Goal: Task Accomplishment & Management: Use online tool/utility

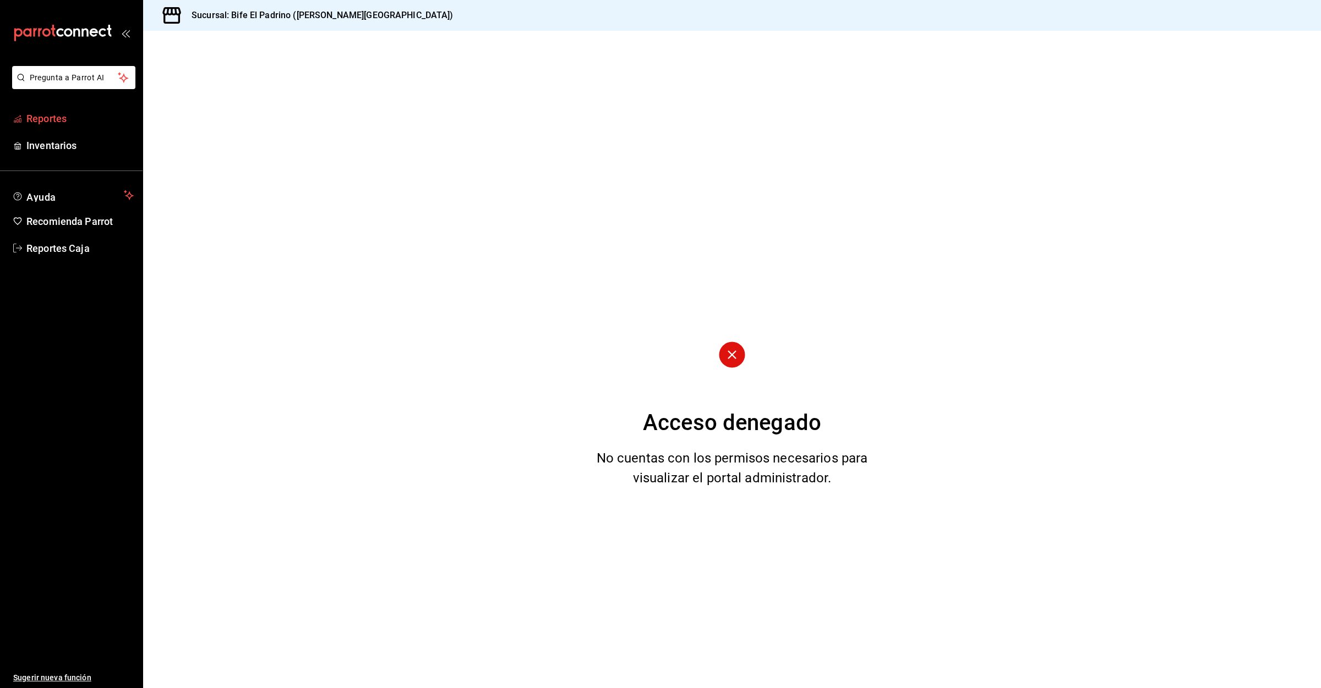
click at [60, 118] on span "Reportes" at bounding box center [79, 118] width 107 height 15
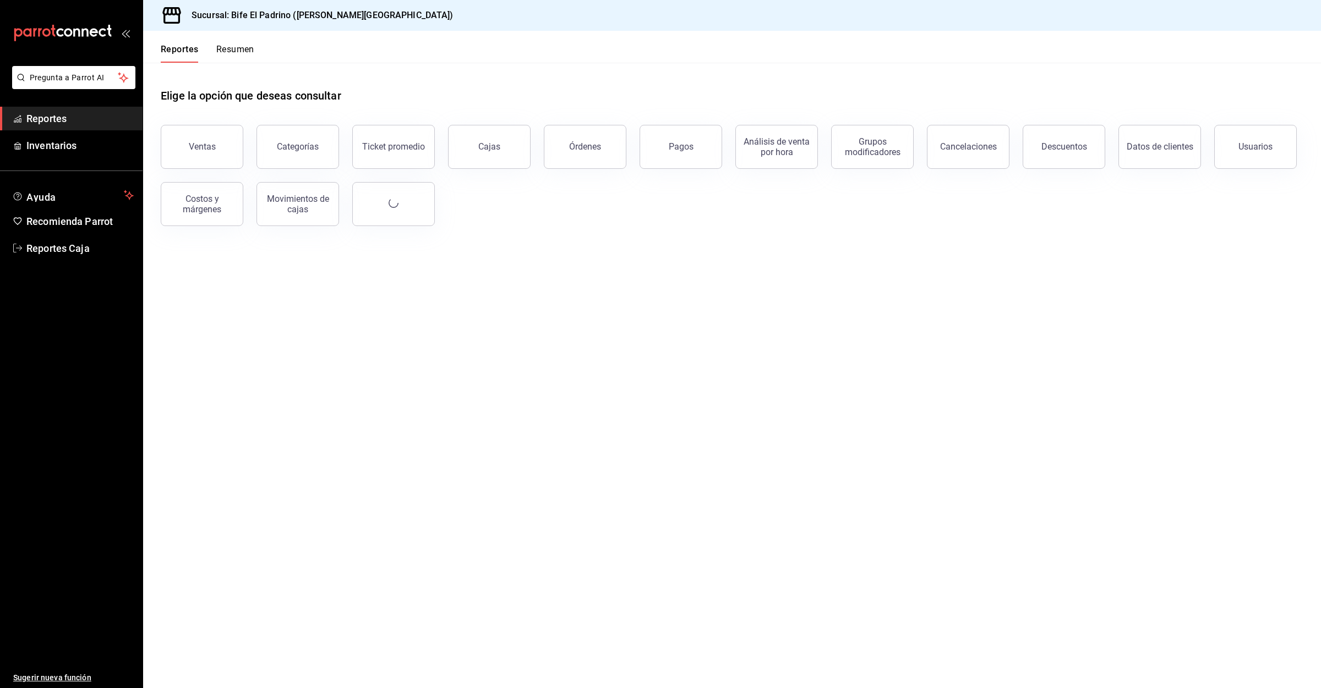
click at [187, 147] on button "Ventas" at bounding box center [202, 147] width 83 height 44
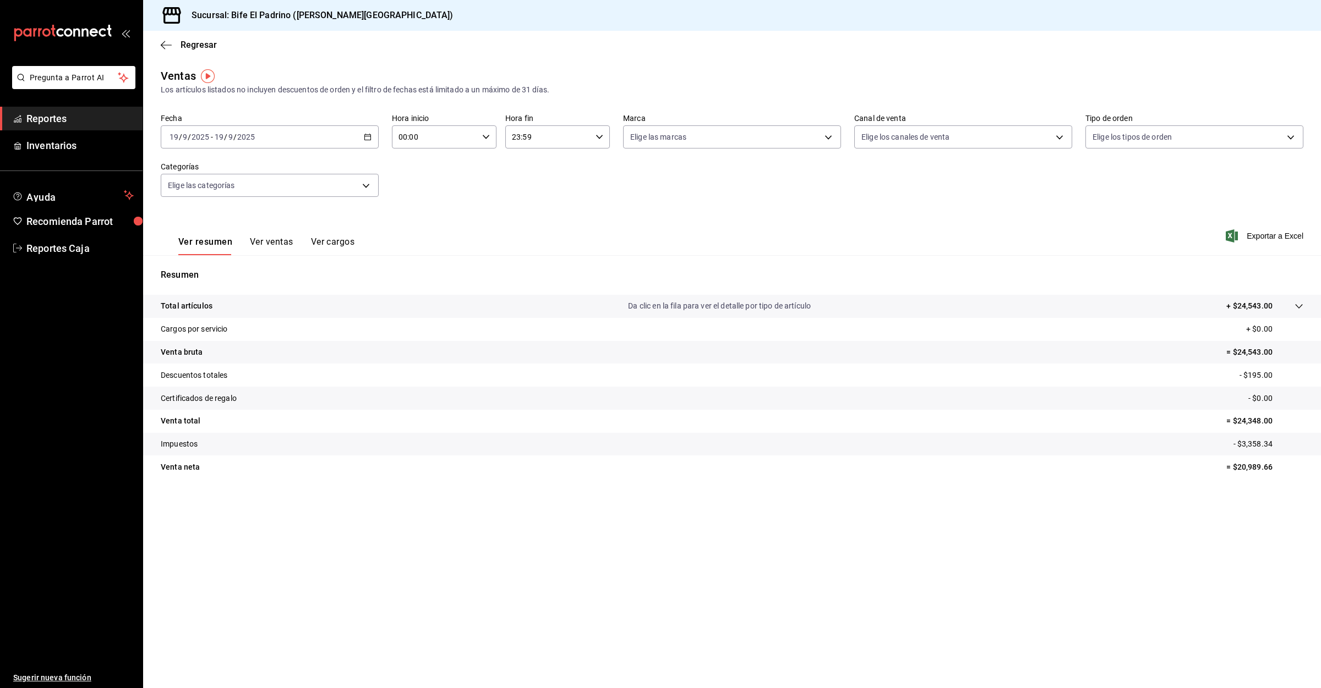
click at [468, 131] on input "00:00" at bounding box center [435, 137] width 86 height 22
click at [424, 190] on span "01" at bounding box center [418, 191] width 35 height 9
click at [318, 133] on div at bounding box center [660, 344] width 1321 height 688
click at [359, 141] on div "[DATE] [DATE] - [DATE] [DATE]" at bounding box center [270, 136] width 218 height 23
click at [184, 198] on span "Ayer" at bounding box center [212, 195] width 85 height 12
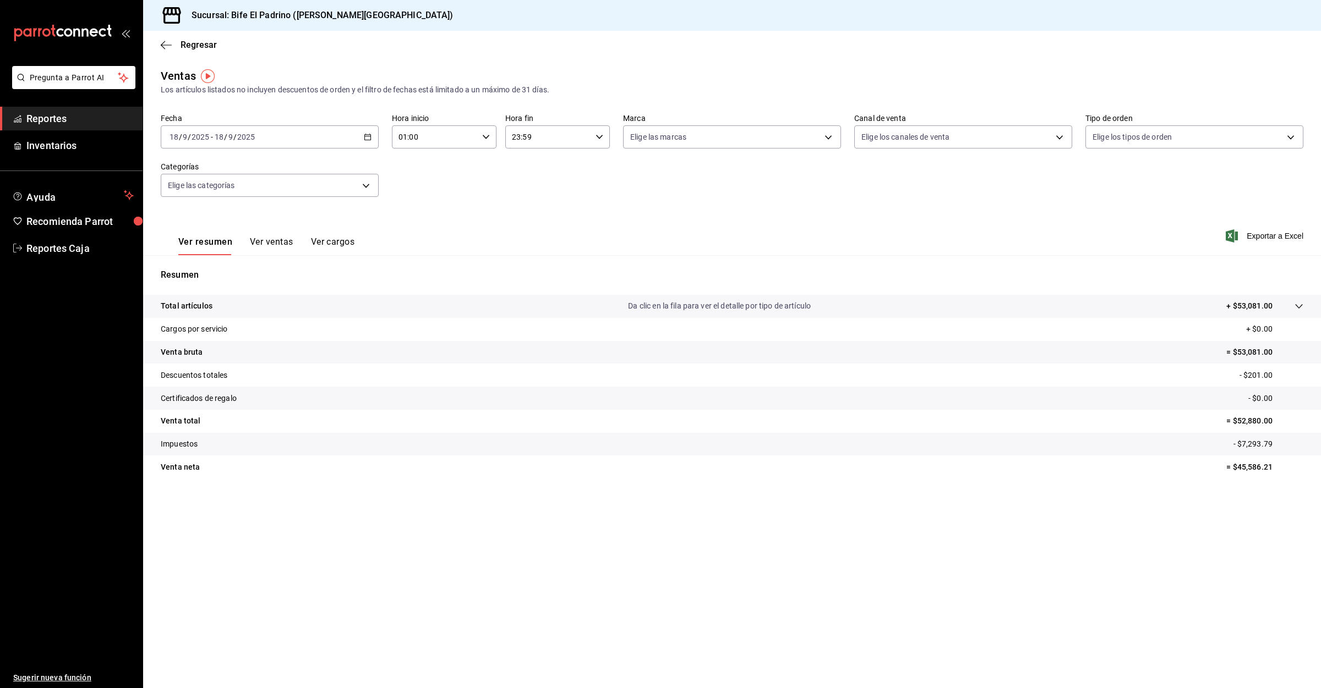
click at [329, 135] on div "[DATE] [DATE] - [DATE] [DATE]" at bounding box center [270, 136] width 218 height 23
click at [196, 264] on span "Rango de fechas" at bounding box center [212, 270] width 85 height 12
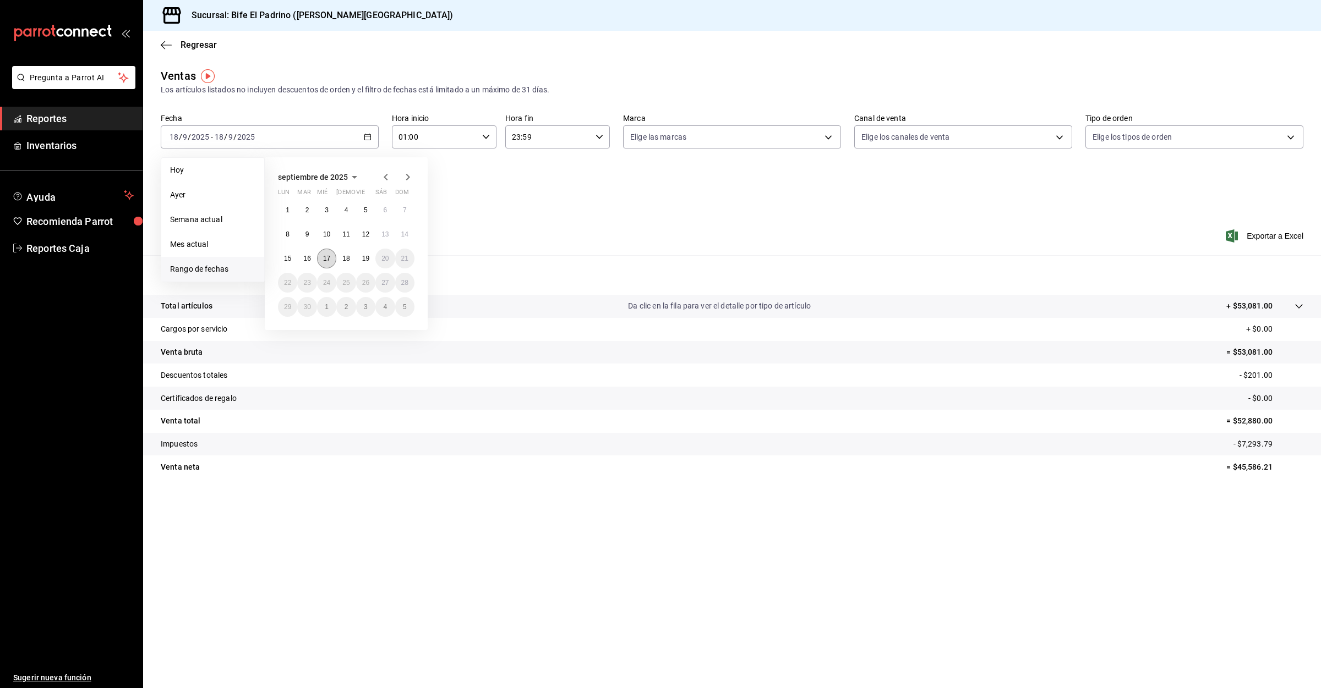
click at [327, 256] on abbr "17" at bounding box center [326, 259] width 7 height 8
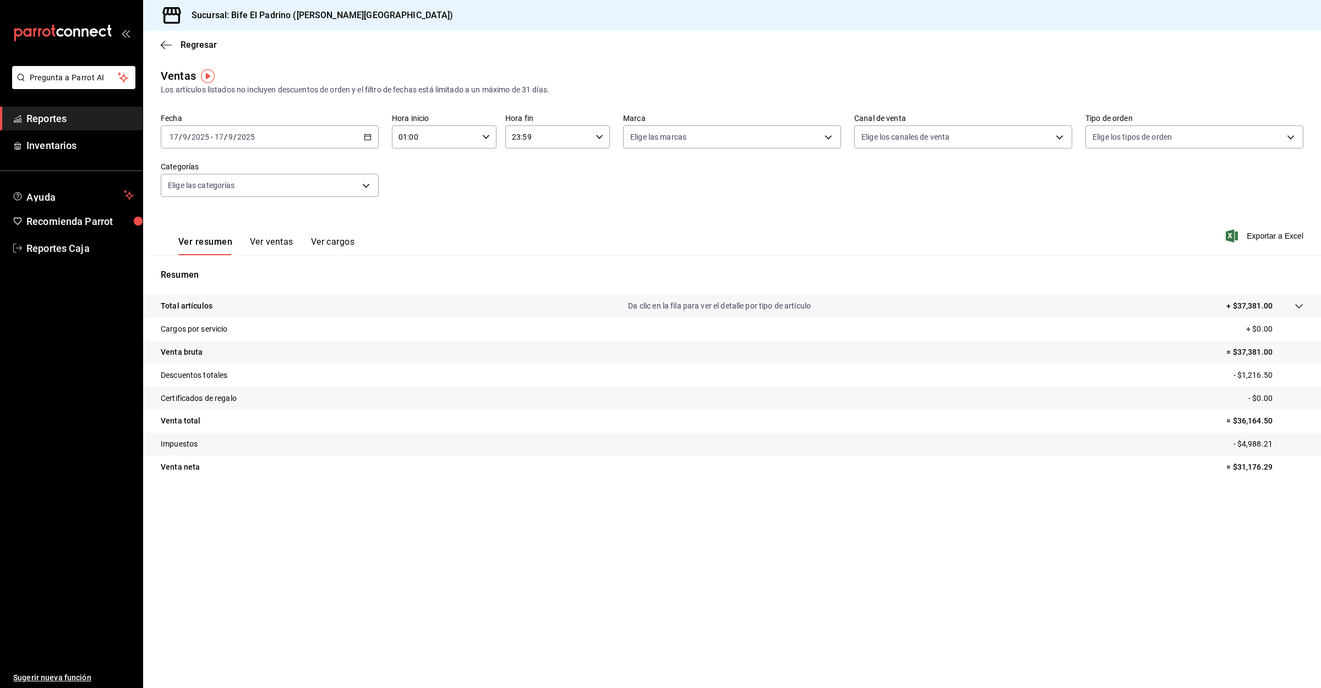
click at [359, 137] on div "[DATE] [DATE] - [DATE] [DATE]" at bounding box center [270, 136] width 218 height 23
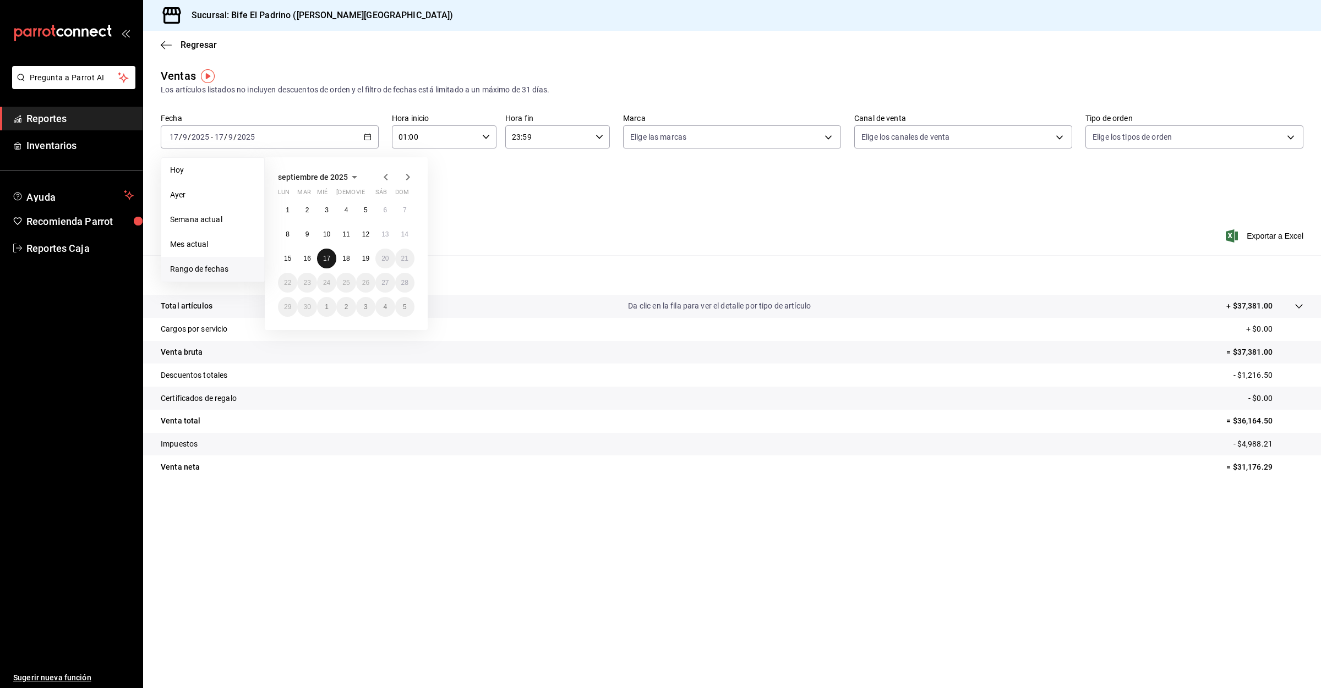
click at [324, 258] on abbr "17" at bounding box center [326, 259] width 7 height 8
click at [325, 256] on abbr "17" at bounding box center [326, 259] width 7 height 8
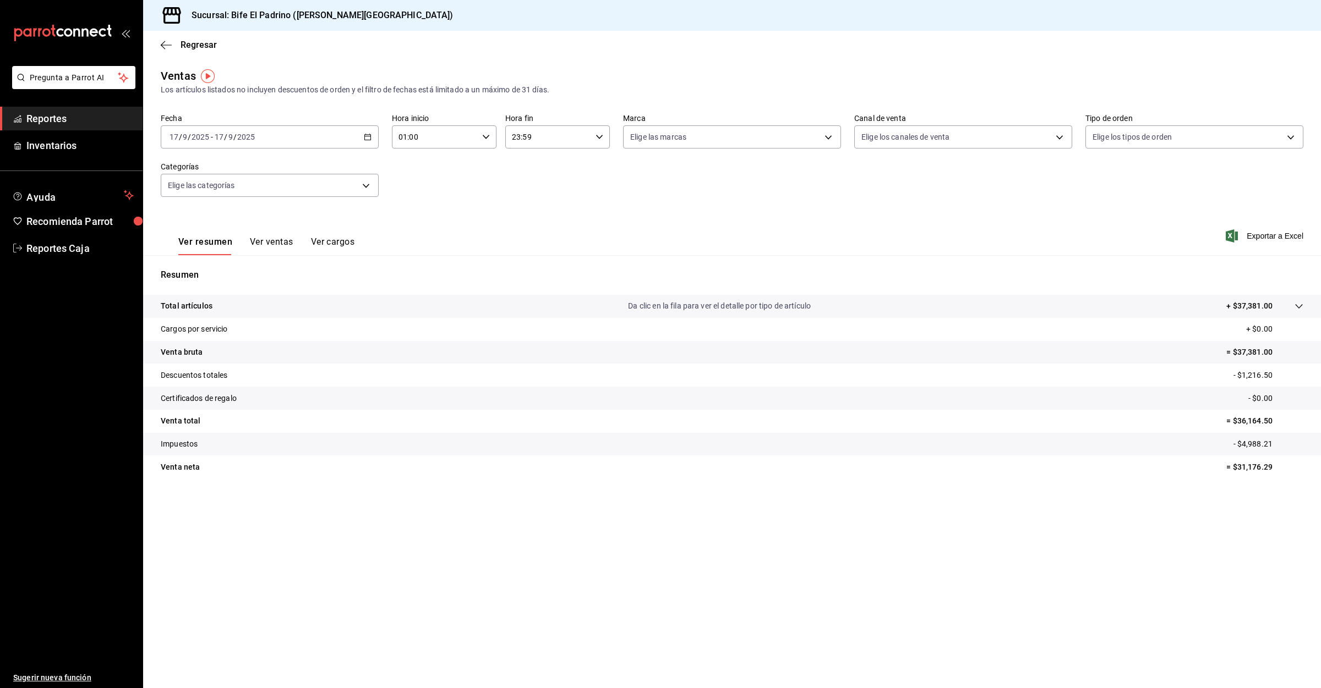
click at [299, 135] on div "[DATE] [DATE] - [DATE] [DATE]" at bounding box center [270, 136] width 218 height 23
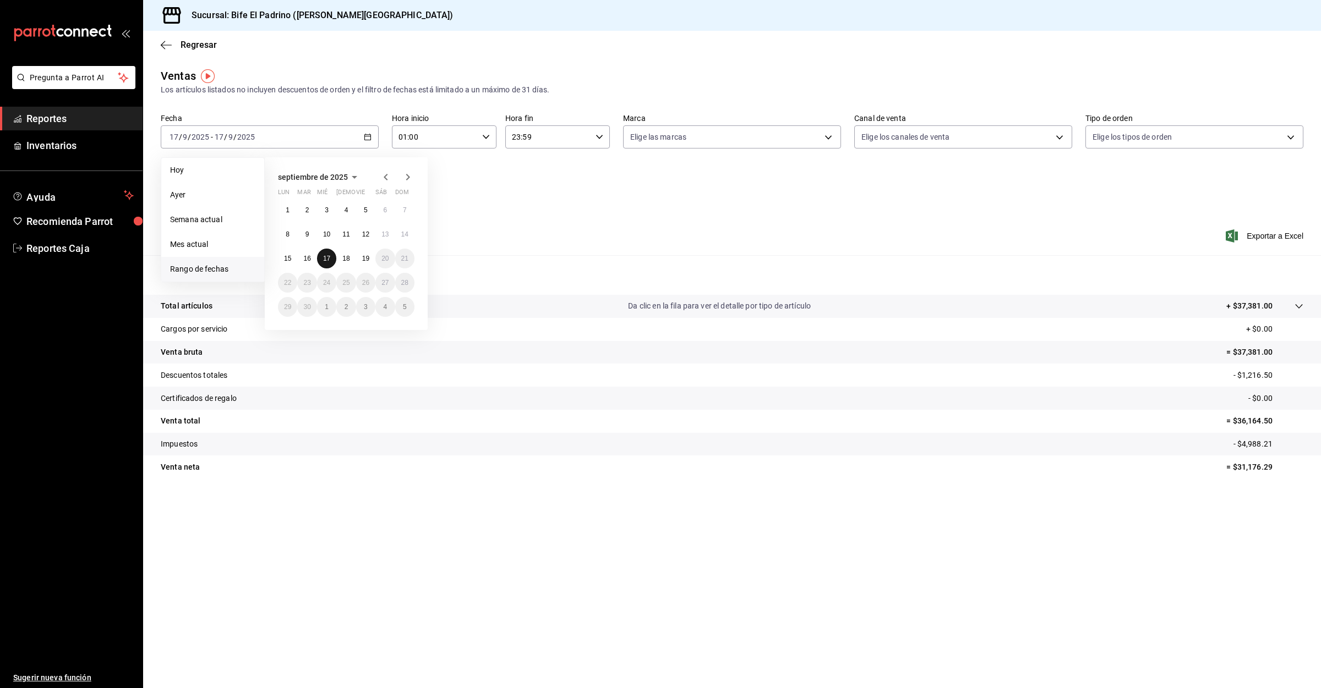
click at [329, 256] on abbr "17" at bounding box center [326, 259] width 7 height 8
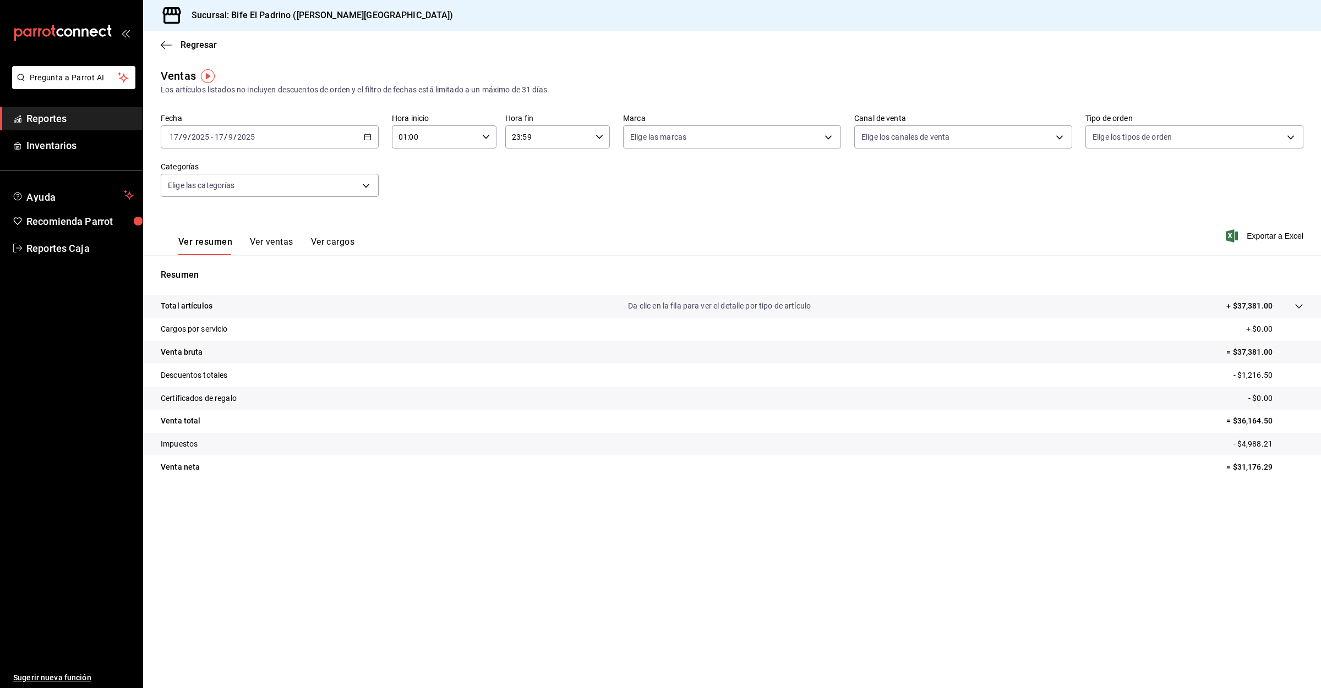
click at [330, 133] on div "[DATE] [DATE] - [DATE] [DATE]" at bounding box center [270, 136] width 218 height 23
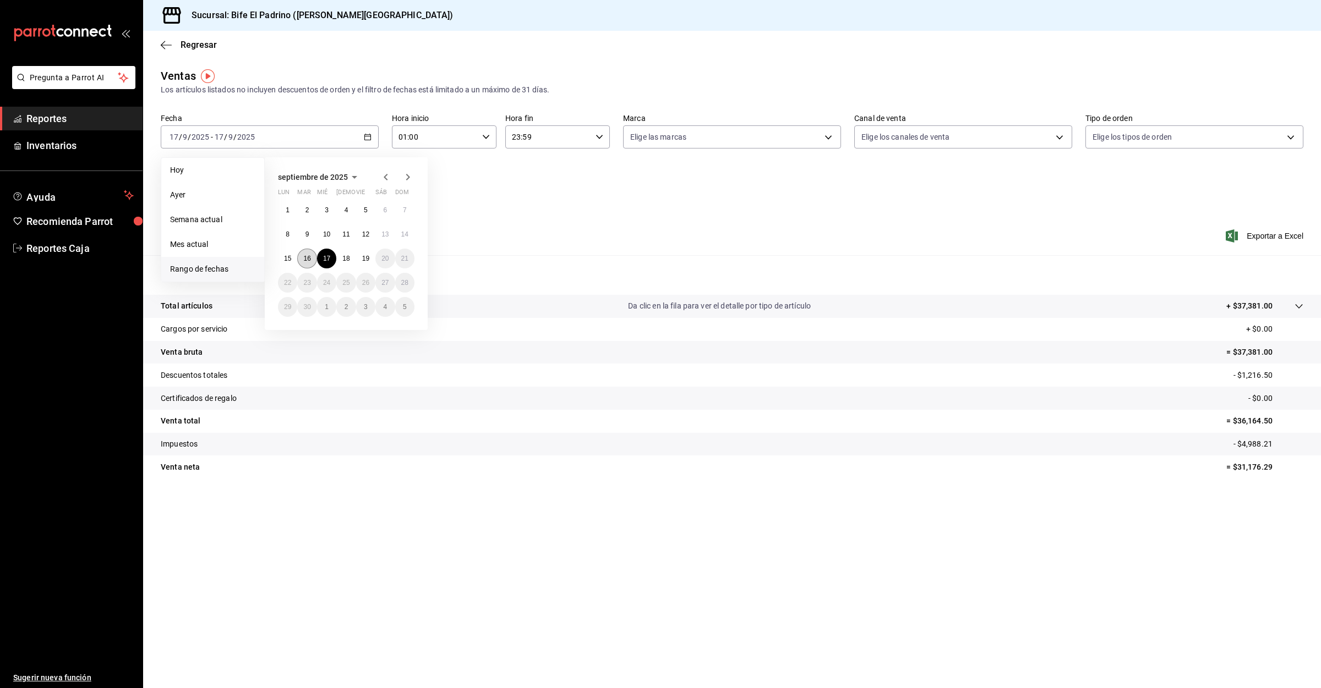
click at [308, 259] on abbr "16" at bounding box center [306, 259] width 7 height 8
click at [307, 259] on abbr "16" at bounding box center [306, 259] width 7 height 8
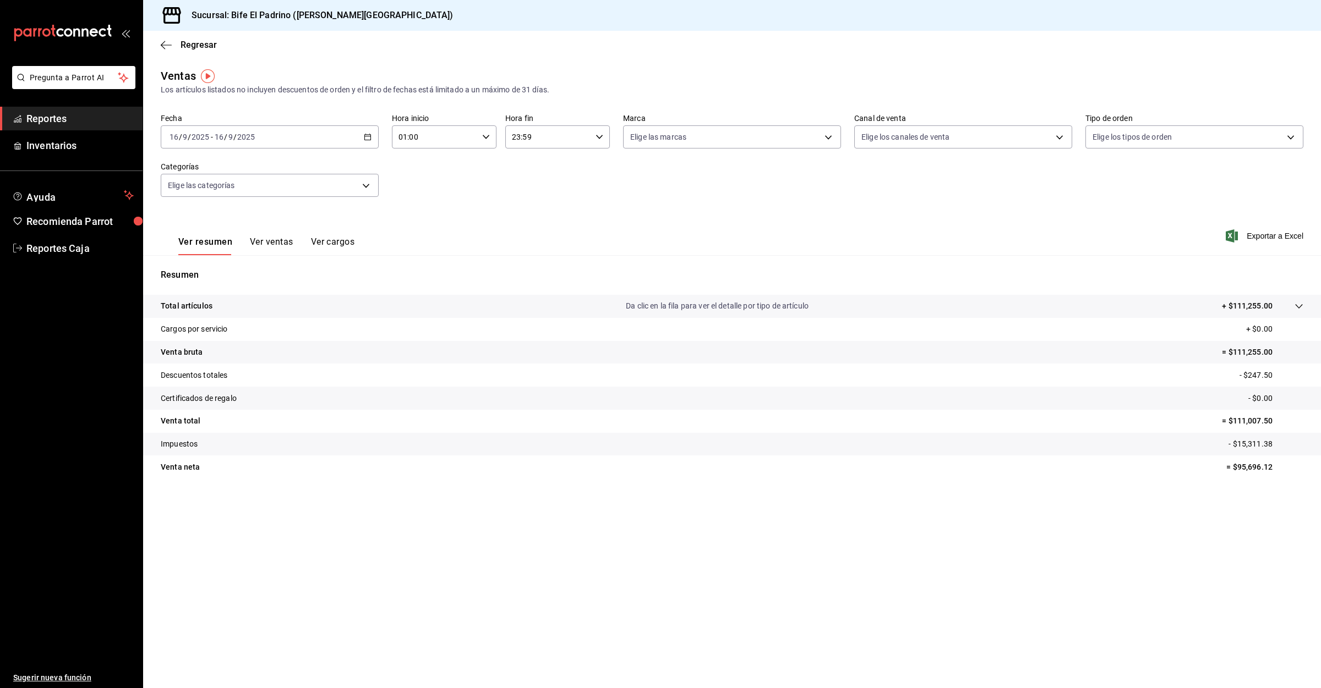
click at [476, 139] on input "01:00" at bounding box center [435, 137] width 86 height 22
click at [419, 234] on button "04" at bounding box center [418, 245] width 48 height 22
click at [325, 126] on div at bounding box center [660, 344] width 1321 height 688
click at [321, 131] on div "[DATE] [DATE] - [DATE] [DATE]" at bounding box center [270, 136] width 218 height 23
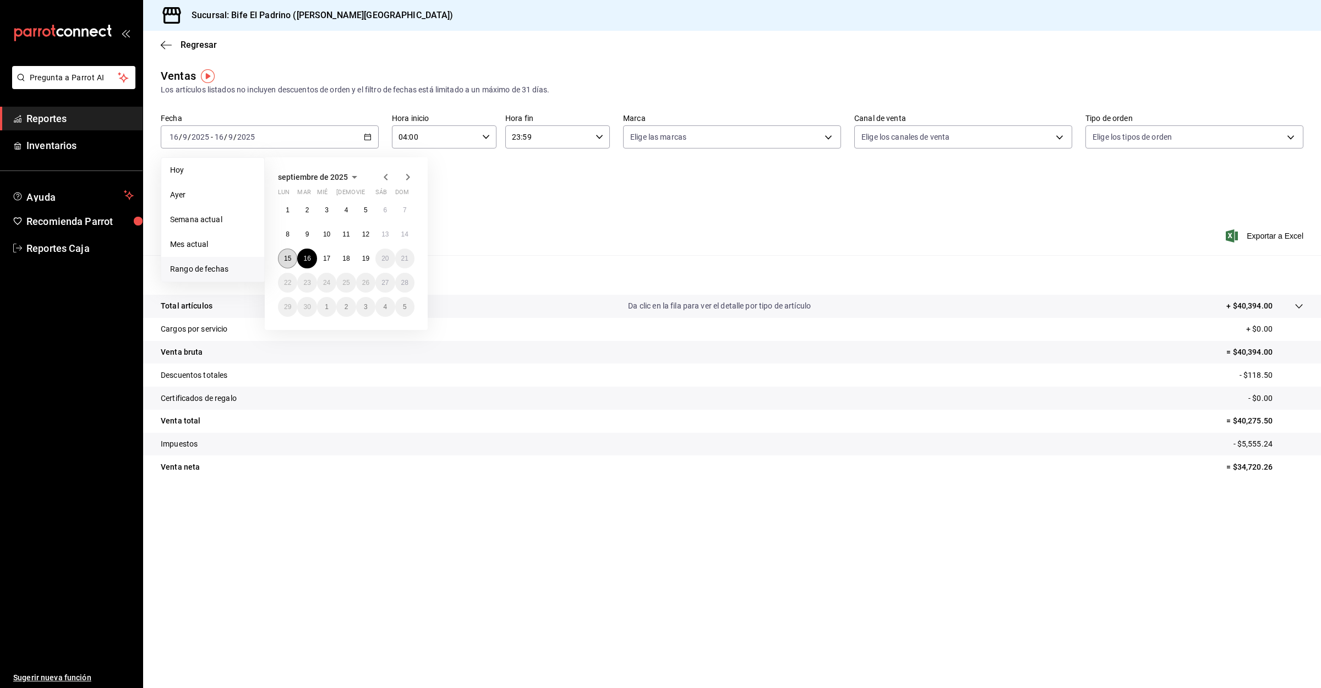
click at [289, 256] on abbr "15" at bounding box center [287, 259] width 7 height 8
click at [304, 256] on abbr "16" at bounding box center [306, 259] width 7 height 8
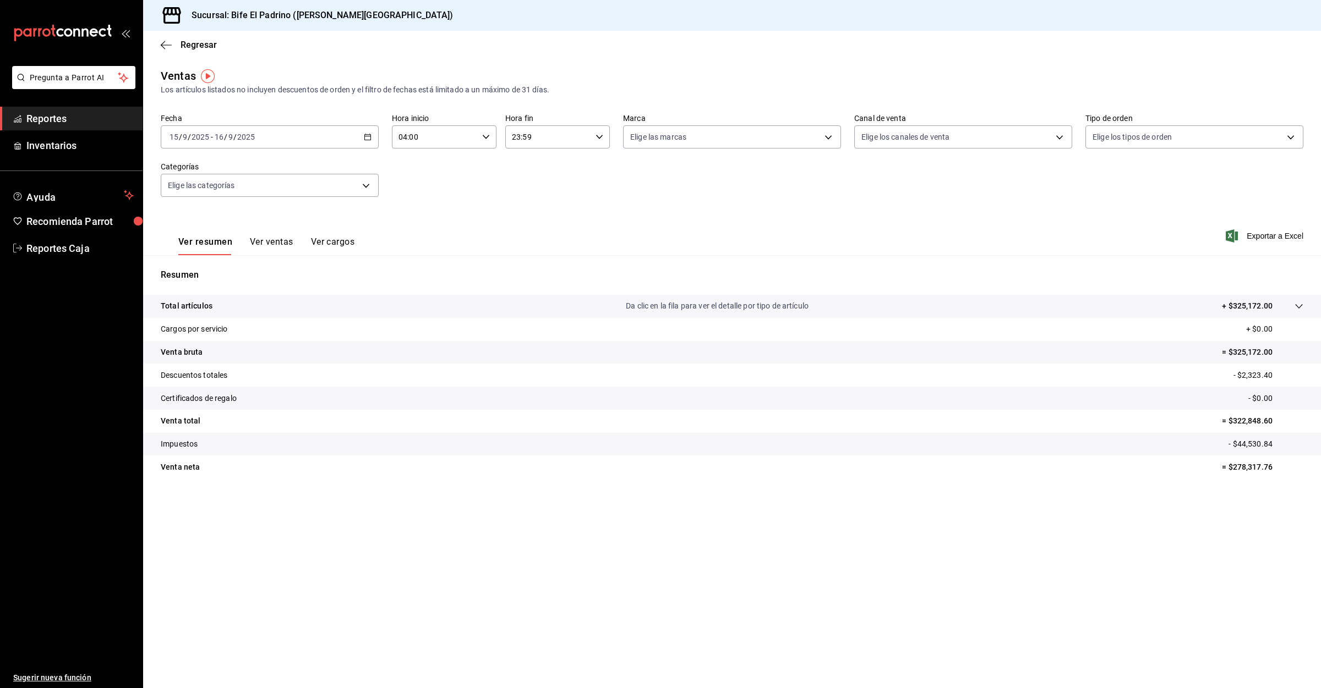
click at [487, 139] on icon "button" at bounding box center [486, 137] width 8 height 8
click at [417, 160] on span "07" at bounding box center [418, 164] width 35 height 9
type input "07:00"
click at [550, 139] on div at bounding box center [660, 344] width 1321 height 688
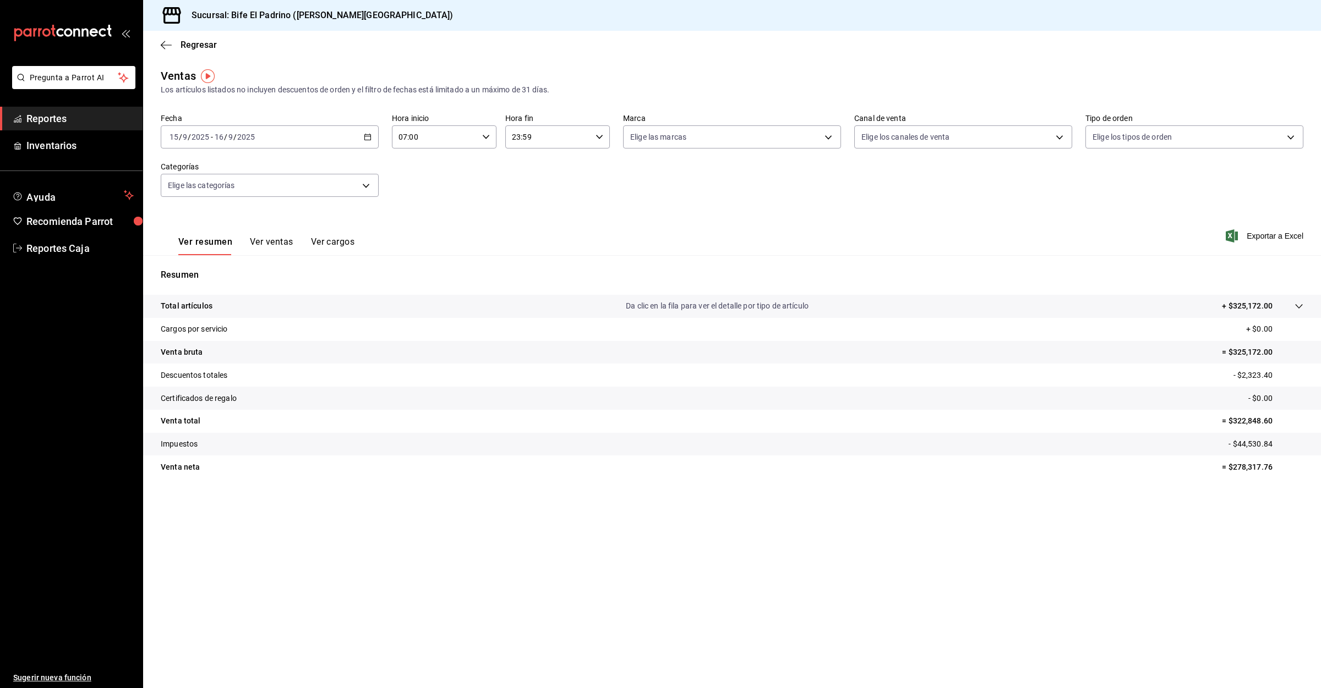
click at [580, 135] on input "23:59" at bounding box center [548, 137] width 86 height 22
drag, startPoint x: 532, startPoint y: 182, endPoint x: 530, endPoint y: 248, distance: 66.6
click at [527, 253] on div "00 01 02 03 04 05 06 07 08 09 10 11 12 13 14 15 16 17 18 19 20 21 22 23 00 01 0…" at bounding box center [660, 345] width 1321 height 685
drag, startPoint x: 535, startPoint y: 182, endPoint x: 533, endPoint y: 154, distance: 28.7
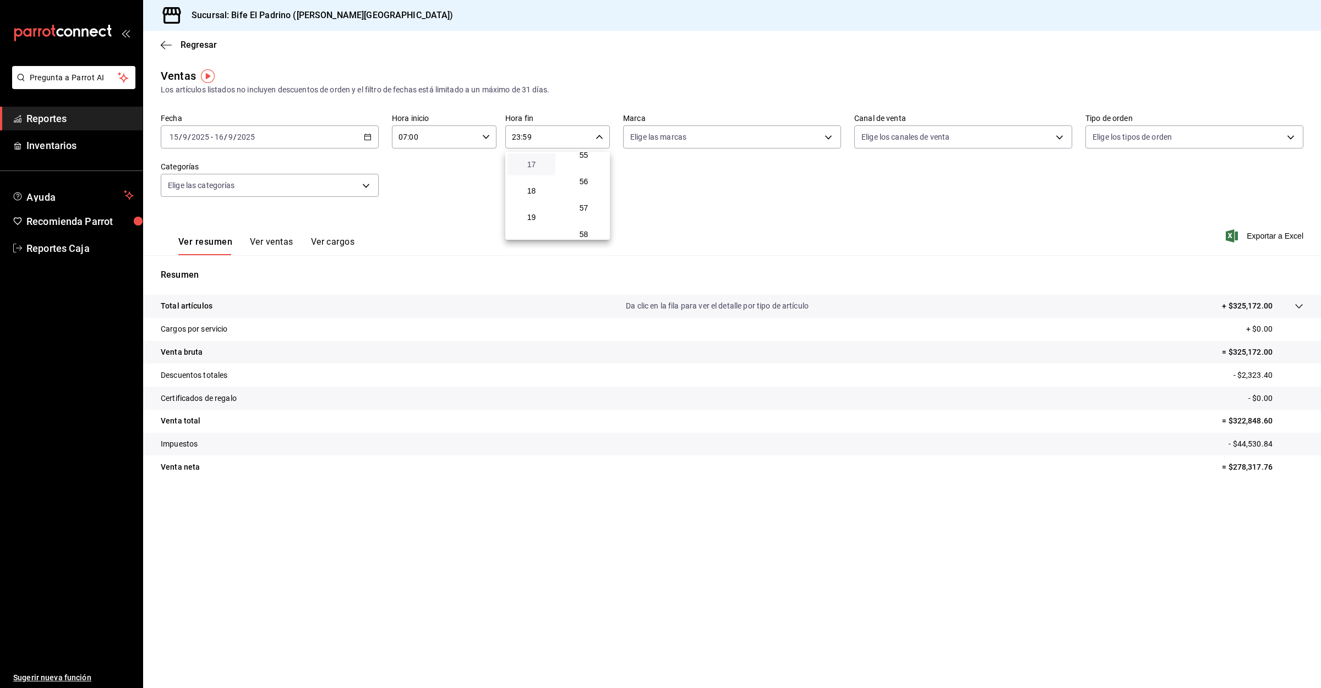
click at [533, 154] on div "00 01 02 03 04 05 06 07 08 09 10 11 12 13 14 15 16 17 18 19 20 21 22 23" at bounding box center [531, 196] width 52 height 88
click at [535, 162] on button "17" at bounding box center [531, 165] width 48 height 22
click at [555, 136] on div at bounding box center [660, 344] width 1321 height 688
click at [550, 137] on input "17:59" at bounding box center [548, 137] width 86 height 22
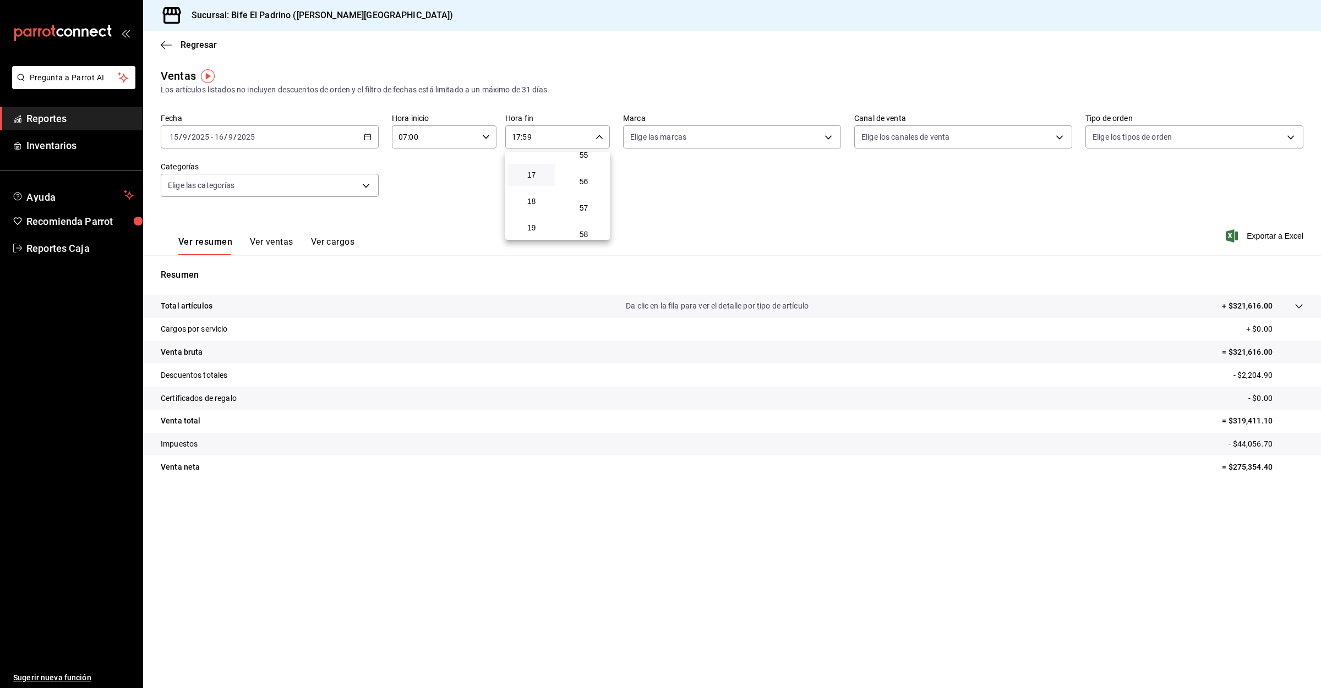
click at [516, 134] on div at bounding box center [660, 344] width 1321 height 688
click at [539, 138] on input "17:59" at bounding box center [548, 137] width 86 height 22
click at [520, 138] on div at bounding box center [660, 344] width 1321 height 688
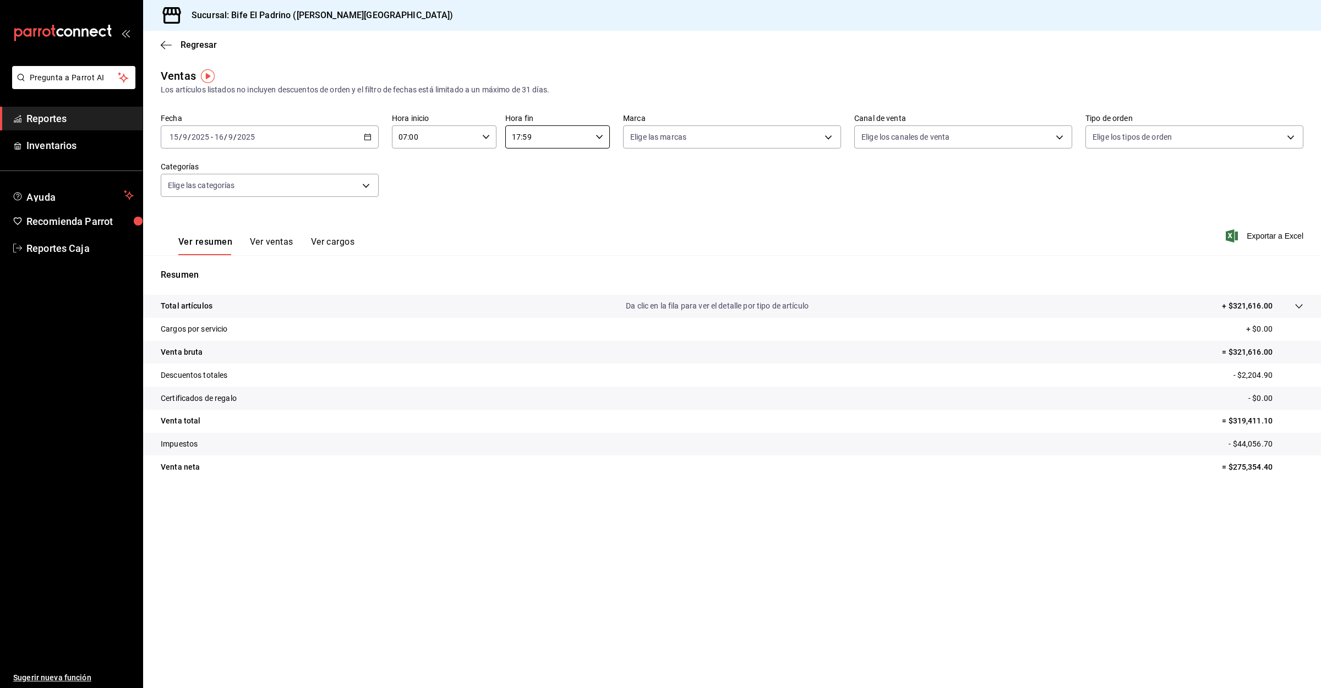
click at [520, 138] on input "17:59" at bounding box center [548, 137] width 86 height 22
click at [527, 200] on span "15" at bounding box center [531, 204] width 35 height 9
type input "15:59"
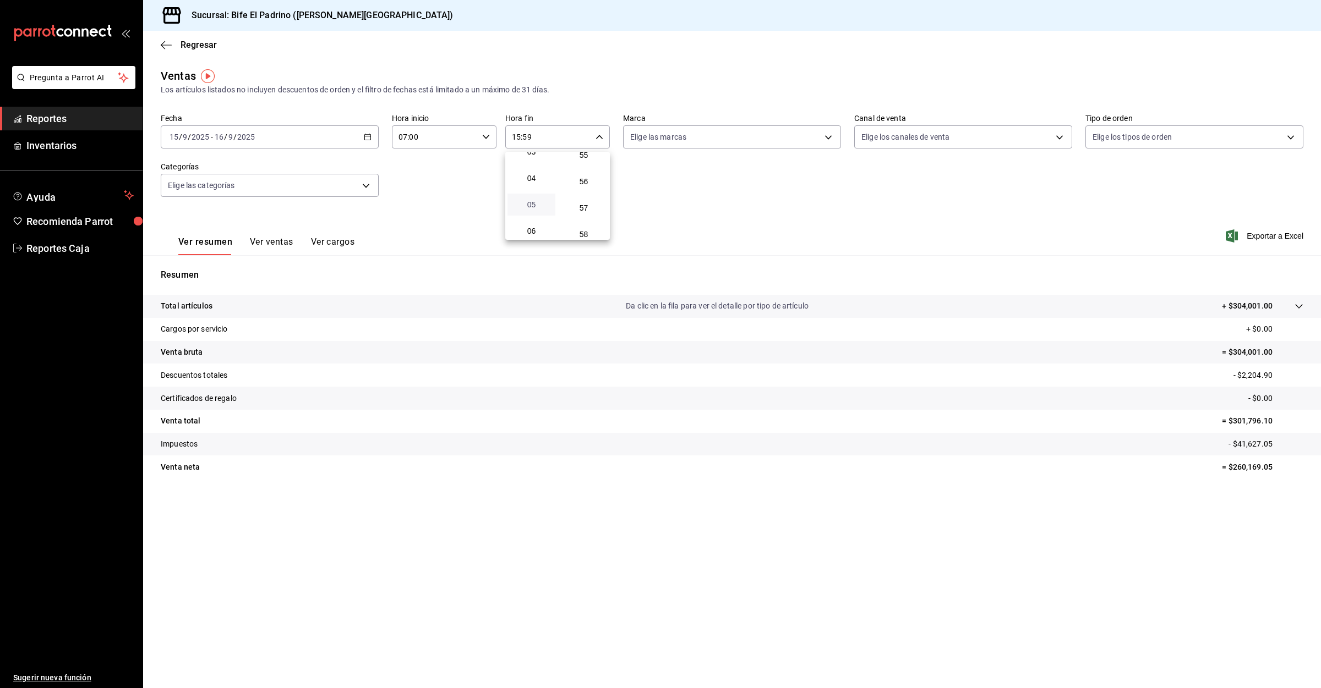
click at [539, 200] on span "05" at bounding box center [531, 204] width 35 height 9
type input "05:59"
click at [62, 116] on div at bounding box center [660, 344] width 1321 height 688
click at [56, 119] on span "Reportes" at bounding box center [79, 118] width 107 height 15
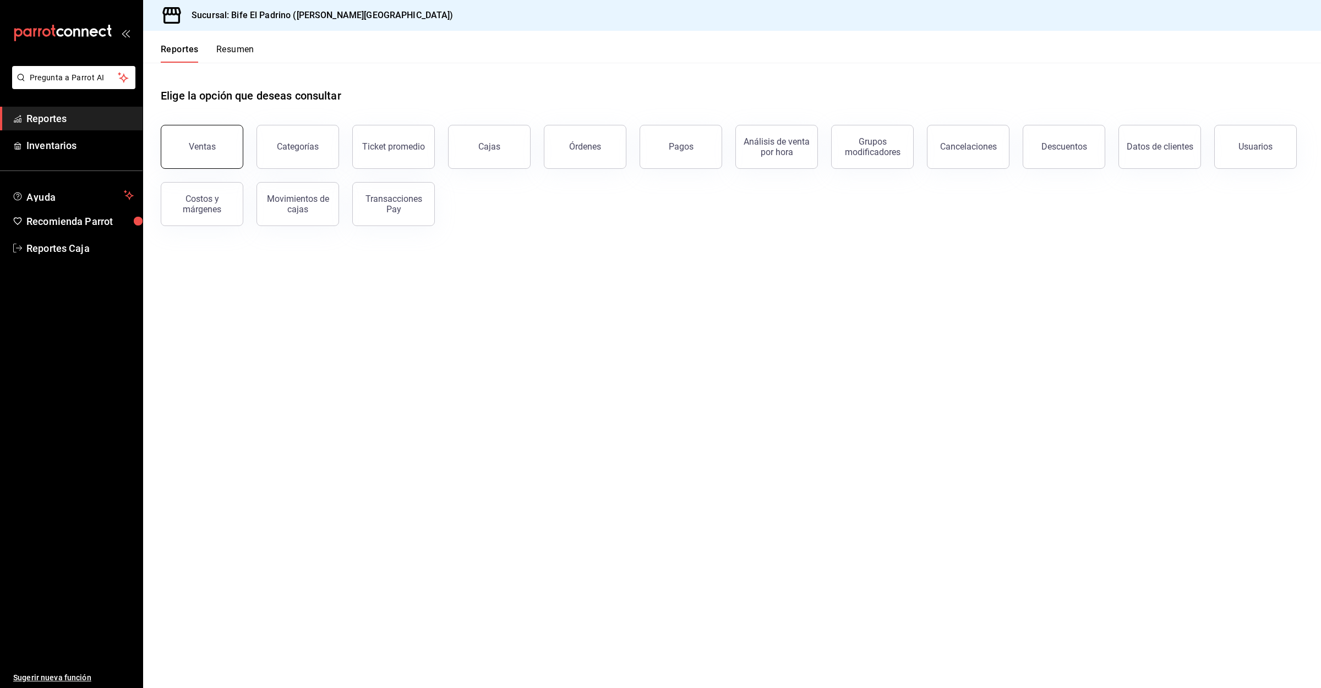
click at [200, 133] on button "Ventas" at bounding box center [202, 147] width 83 height 44
